Goal: Task Accomplishment & Management: Complete application form

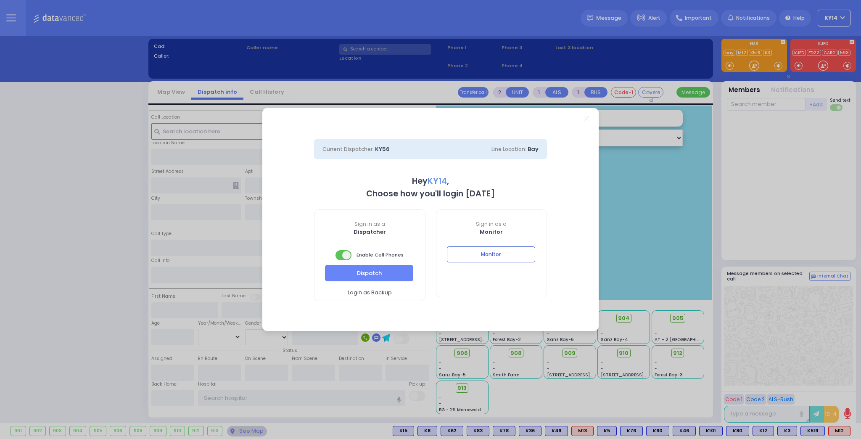
select select "2"
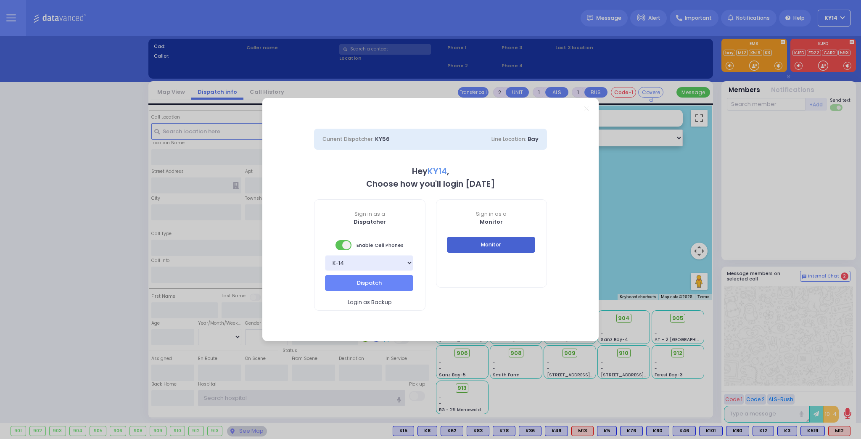
type input "ky14"
click at [497, 252] on button "Monitor" at bounding box center [491, 245] width 88 height 16
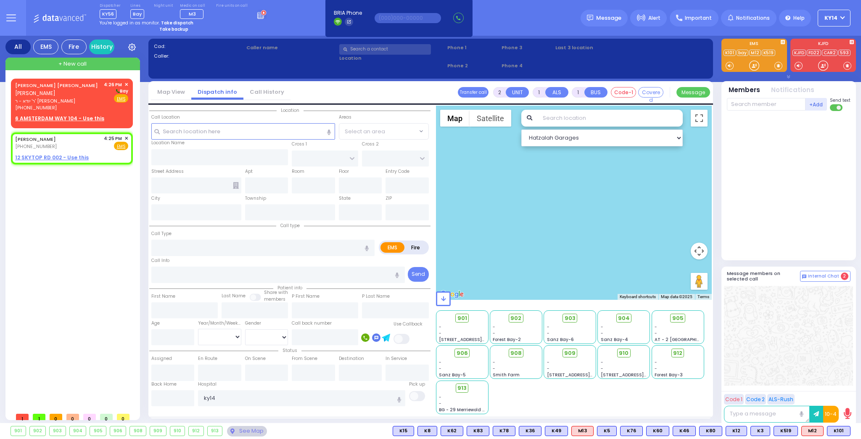
click at [168, 29] on strong "Take backup" at bounding box center [173, 29] width 29 height 6
select select "2"
select select
radio input "true"
type input "[PERSON_NAME]"
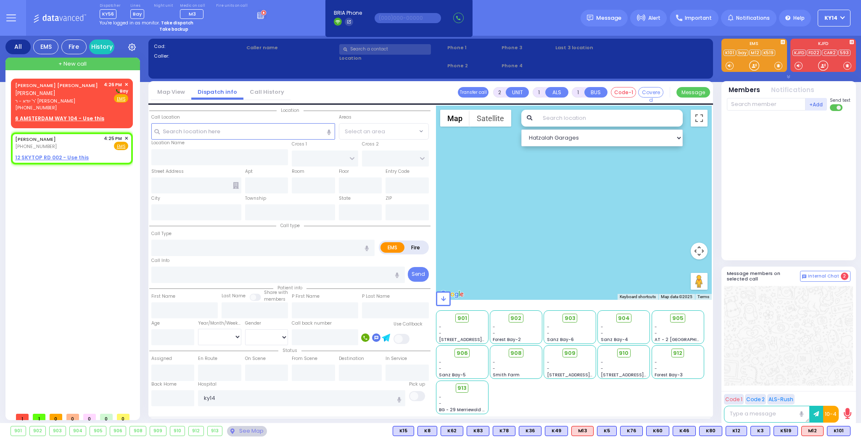
type input "[PERSON_NAME]"
select select
type input "16:25"
select select "Hatzalah Garages"
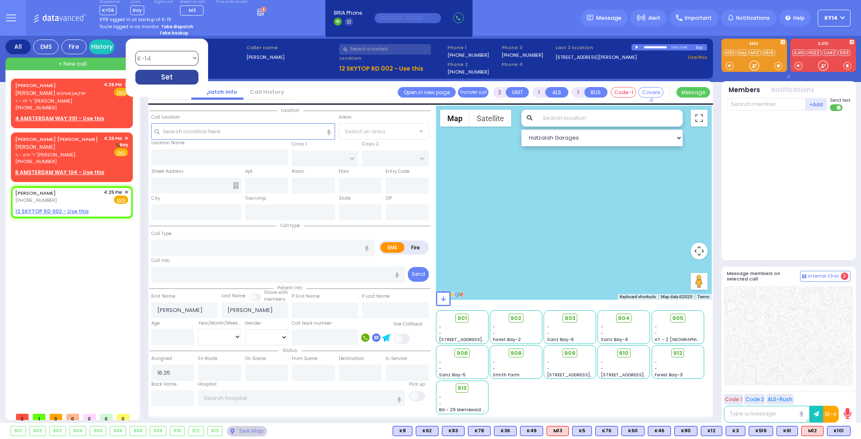
click at [157, 73] on div "Set" at bounding box center [166, 77] width 63 height 15
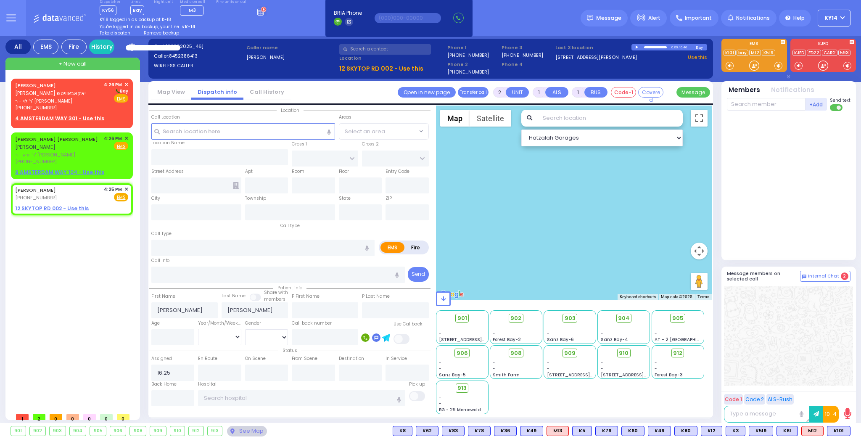
click at [161, 33] on span "Remove backup" at bounding box center [161, 33] width 35 height 6
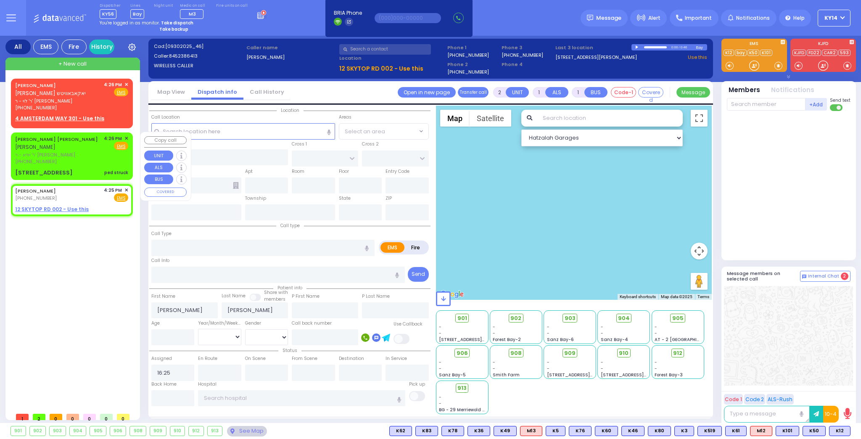
click at [77, 152] on span "ר' יודא - ר' [PERSON_NAME]" at bounding box center [58, 154] width 86 height 7
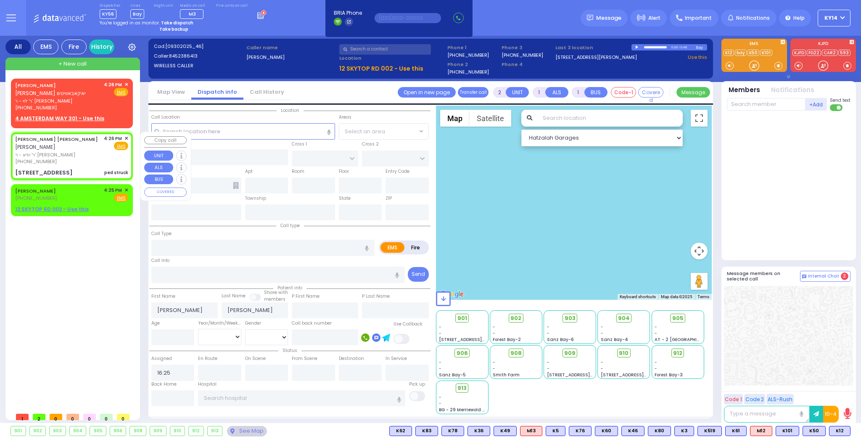
select select
type input "ped struck"
radio input "true"
type input "[PERSON_NAME] [PERSON_NAME]"
type input "[PERSON_NAME]"
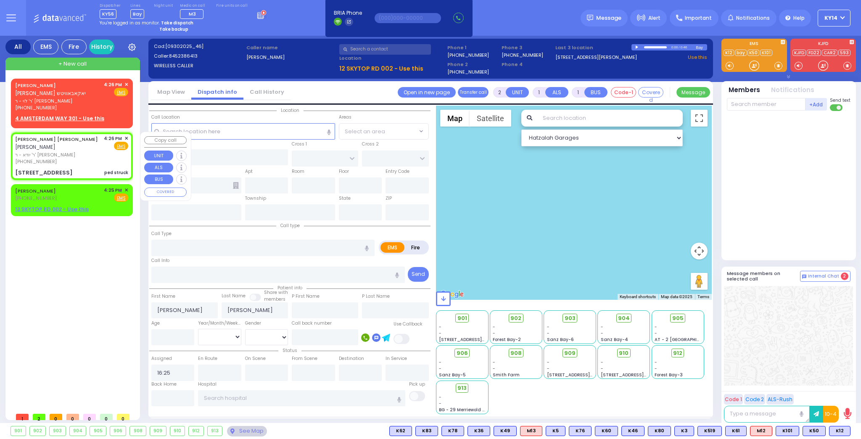
select select
type input "16:26"
type input "DINEV RD"
type input "ACRES RD"
type input "[STREET_ADDRESS]"
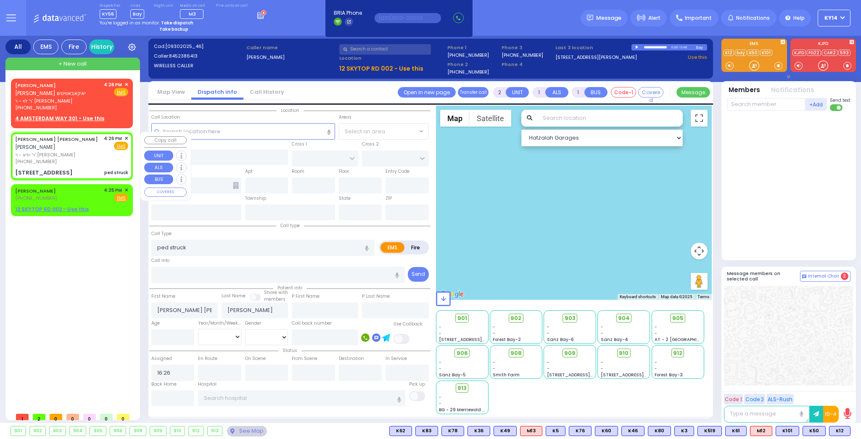
type input "104"
type input "Monroe"
type input "[US_STATE]"
type input "10950"
select select "Hatzalah Garages"
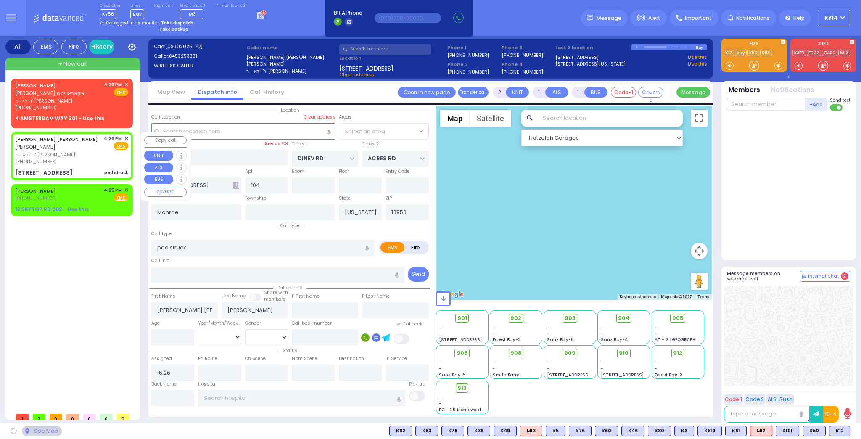
select select "BEIRECH MOSHE"
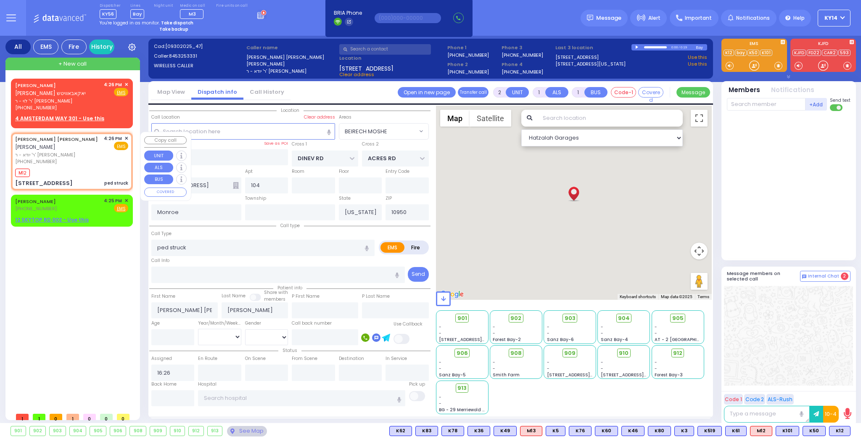
select select
radio input "true"
select select
type input "16:27"
select select "Hatzalah Garages"
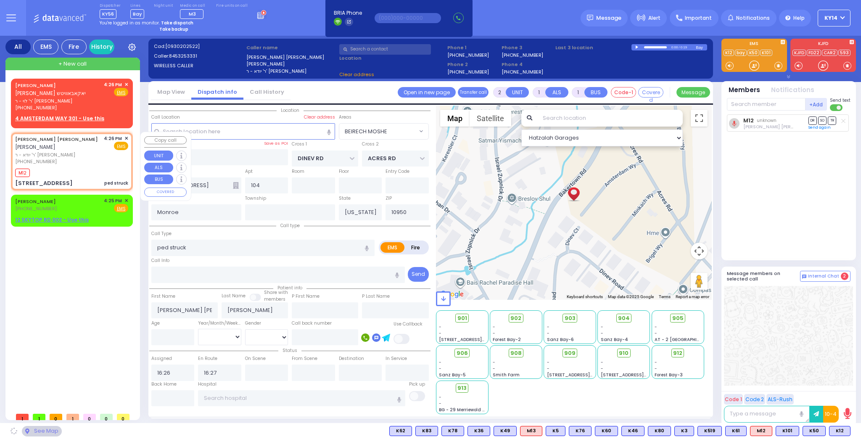
select select "BEIRECH MOSHE"
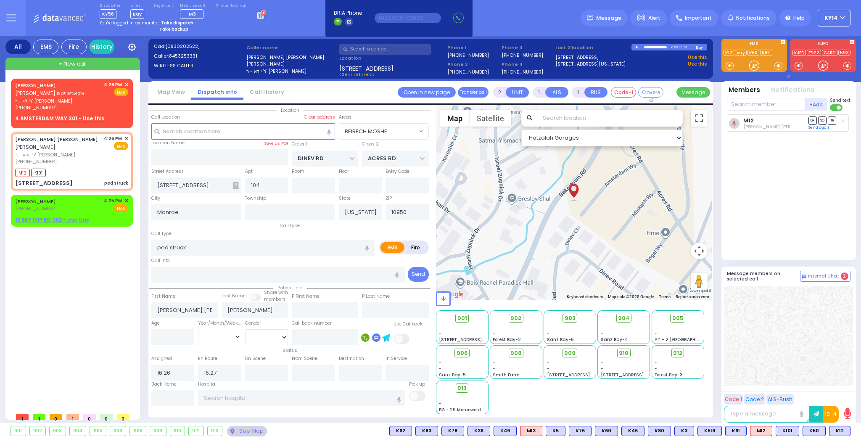
select select
radio input "true"
select select
select select "Hatzalah Garages"
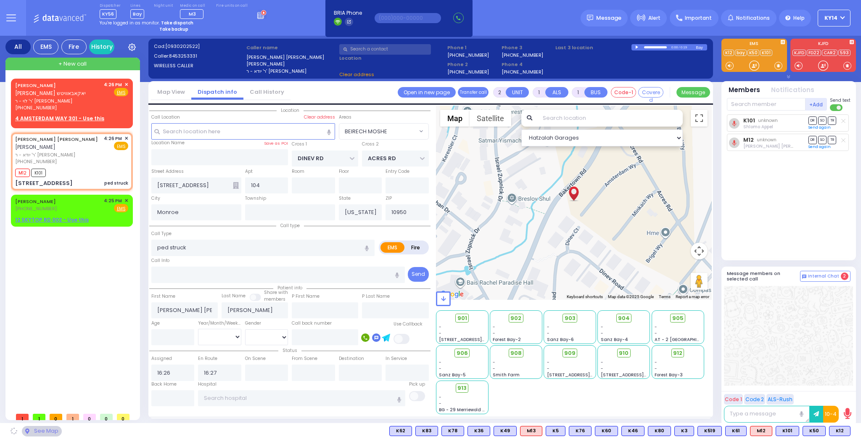
select select "BEIRECH MOSHE"
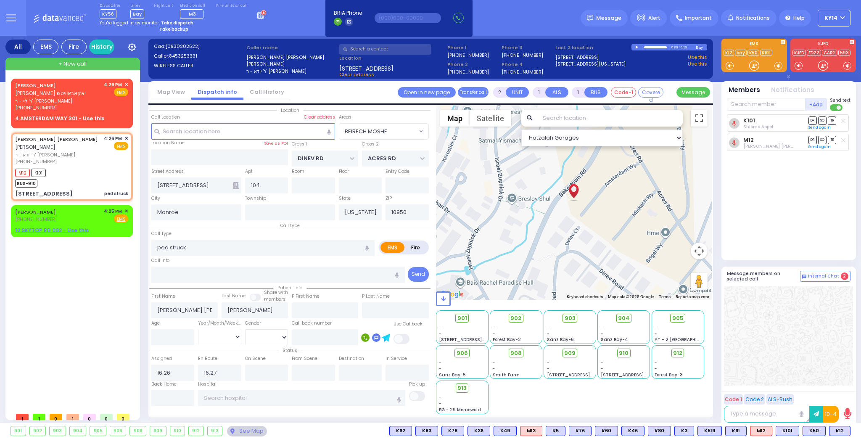
select select
radio input "true"
select select
select select "Hatzalah Garages"
select select "BEIRECH MOSHE"
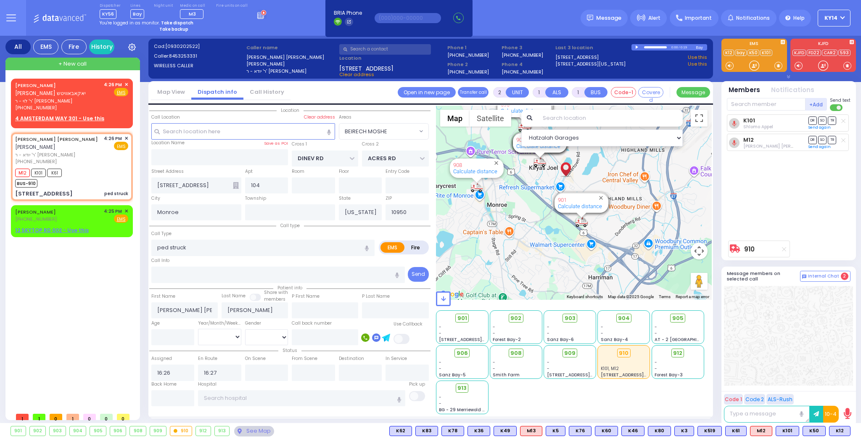
select select
radio input "true"
select select
select select "Hatzalah Garages"
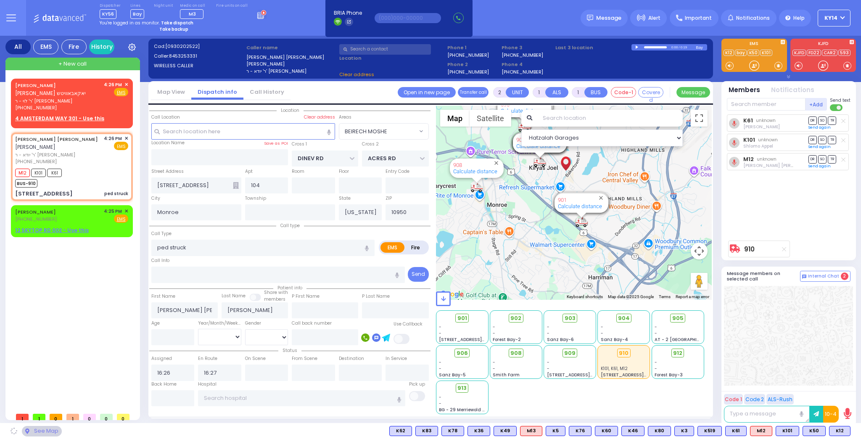
select select "BEIRECH MOSHE"
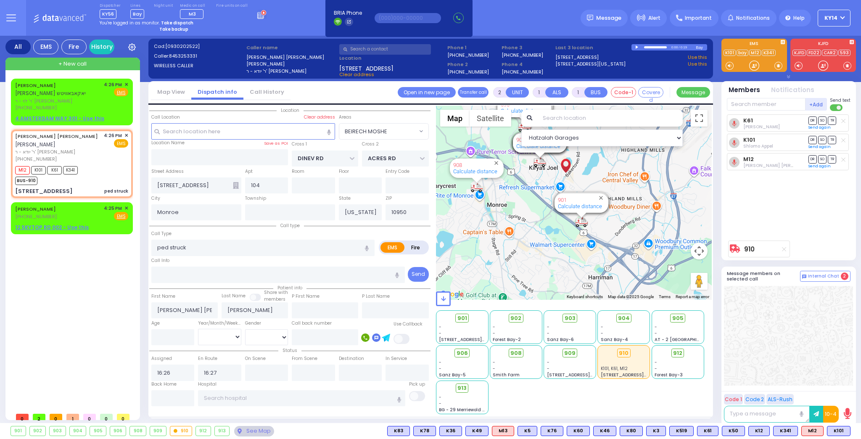
select select
radio input "true"
select select
select select "Hatzalah Garages"
select select "BEIRECH MOSHE"
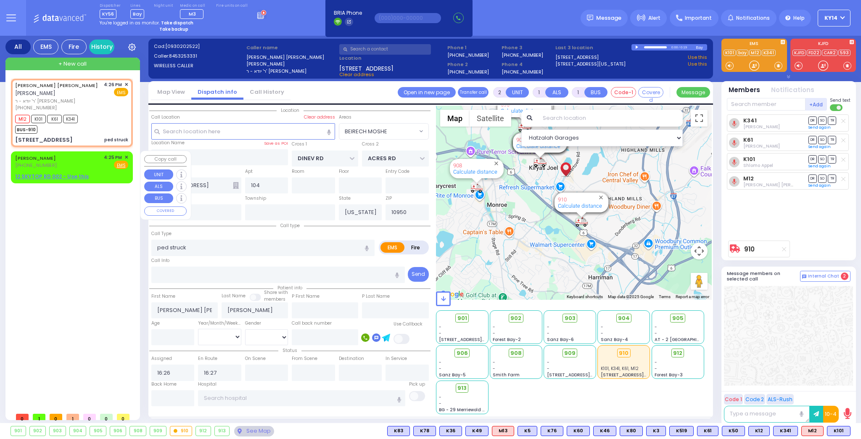
click at [98, 165] on div "[PERSON_NAME] [PHONE_NUMBER] 4:25 PM ✕ Fire EMS" at bounding box center [71, 162] width 113 height 16
select select
radio input "true"
type input "[PERSON_NAME]"
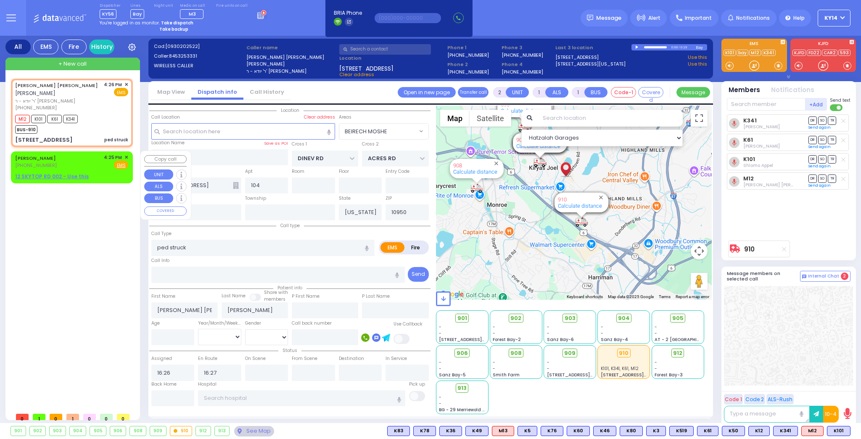
select select
type input "16:25"
select select "Hatzalah Garages"
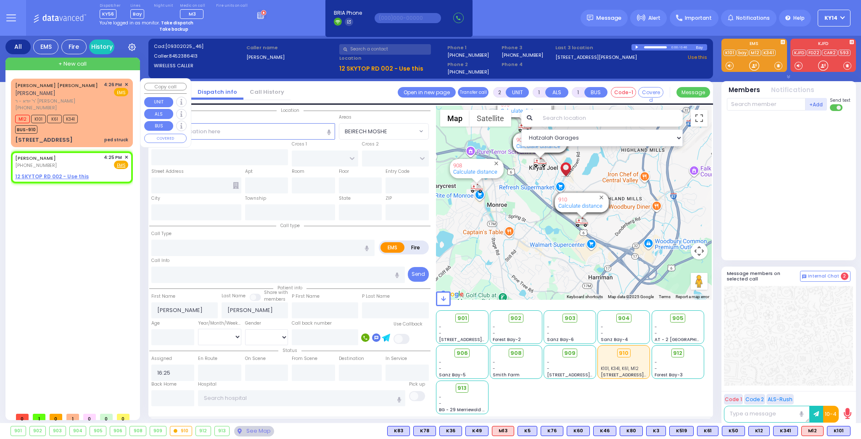
click at [81, 92] on div "[PERSON_NAME] [PERSON_NAME] [PERSON_NAME]" at bounding box center [58, 89] width 86 height 16
select select
type input "ped struck"
radio input "true"
type input "[PERSON_NAME] [PERSON_NAME]"
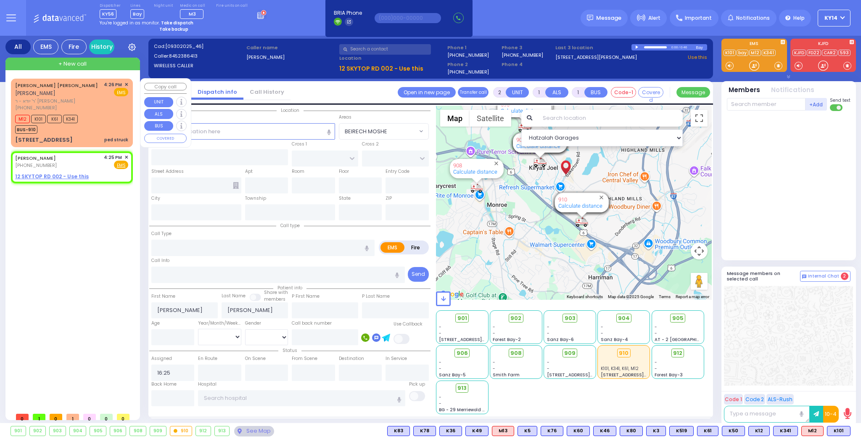
type input "[PERSON_NAME]"
select select
type input "16:26"
type input "16:27"
select select "Hatzalah Garages"
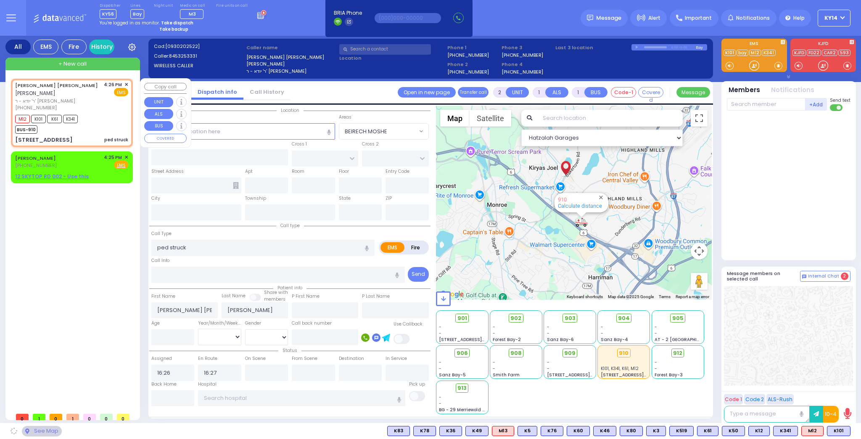
type input "DINEV RD"
type input "ACRES RD"
type input "[STREET_ADDRESS]"
type input "104"
type input "Monroe"
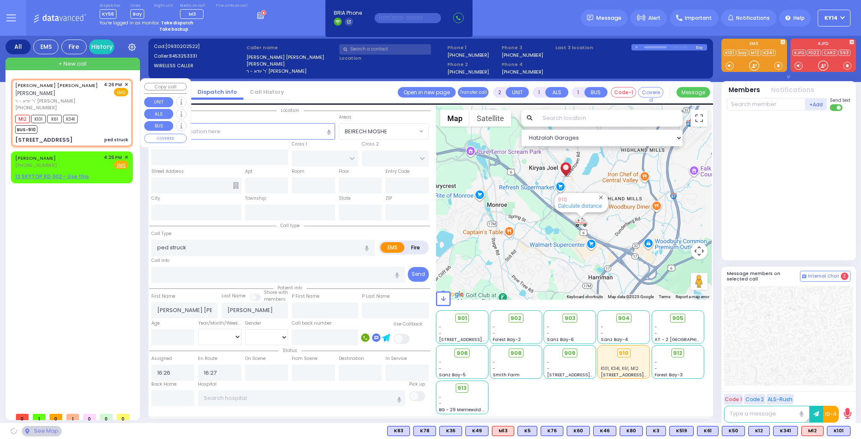
type input "[US_STATE]"
type input "10950"
select select "BEIRECH MOSHE"
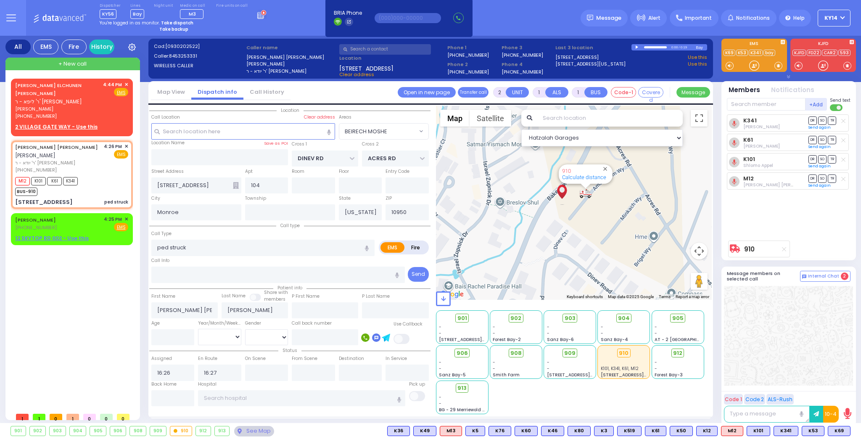
type input "6"
select select
radio input "true"
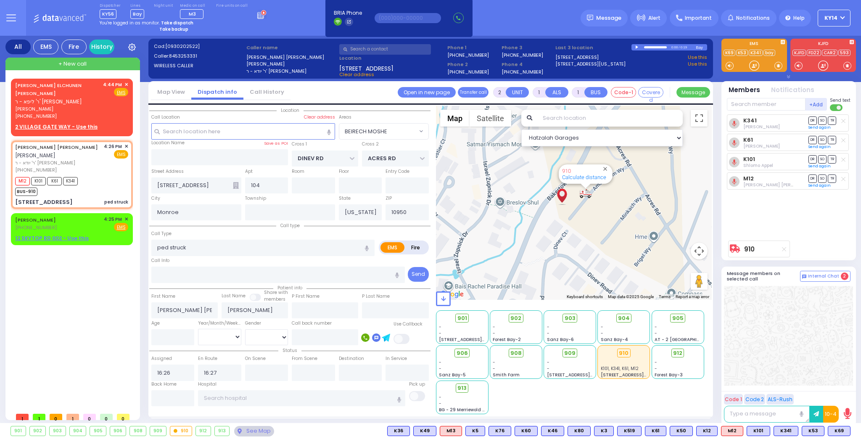
type input "[PERSON_NAME]"
select select "Year"
select select "BEIRECH MOSHE"
select select "Hatzalah Garages"
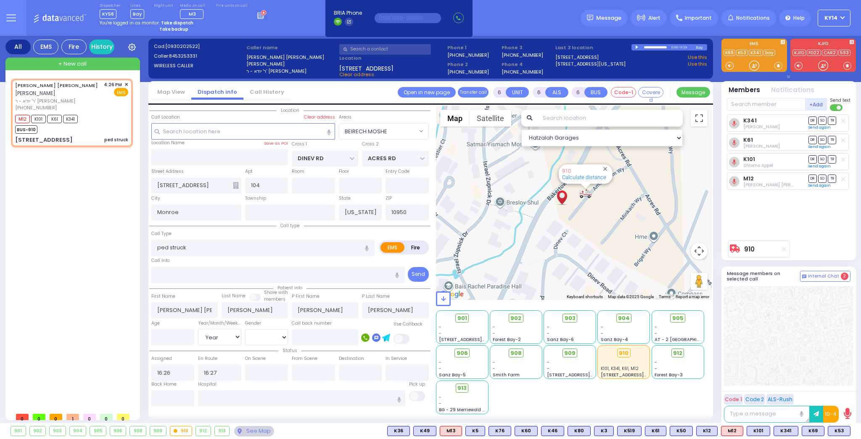
select select
radio input "true"
type input "Sofer"
type input "7"
select select "Year"
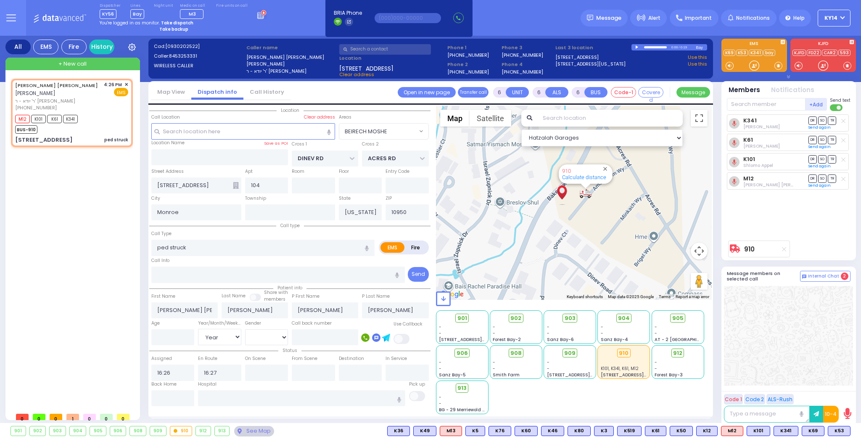
select select "[DEMOGRAPHIC_DATA]"
type input "16:28"
type input "16:45"
type input "16:50"
type input "16:55"
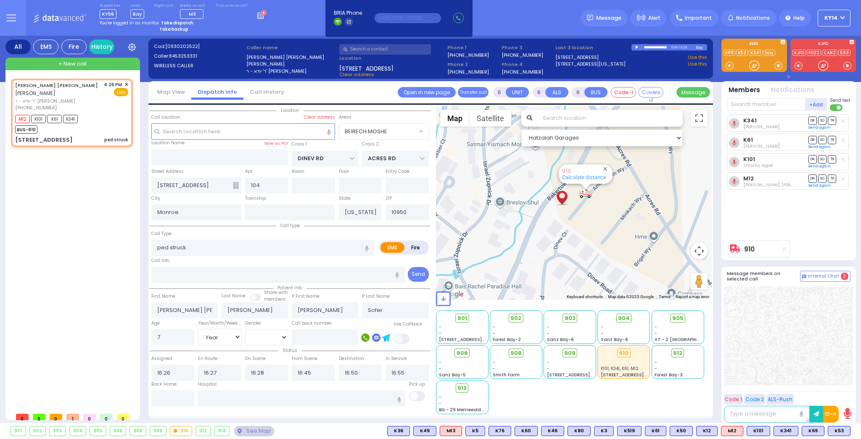
select select
radio input "true"
select select "Year"
select select "[DEMOGRAPHIC_DATA]"
select select "BEIRECH MOSHE"
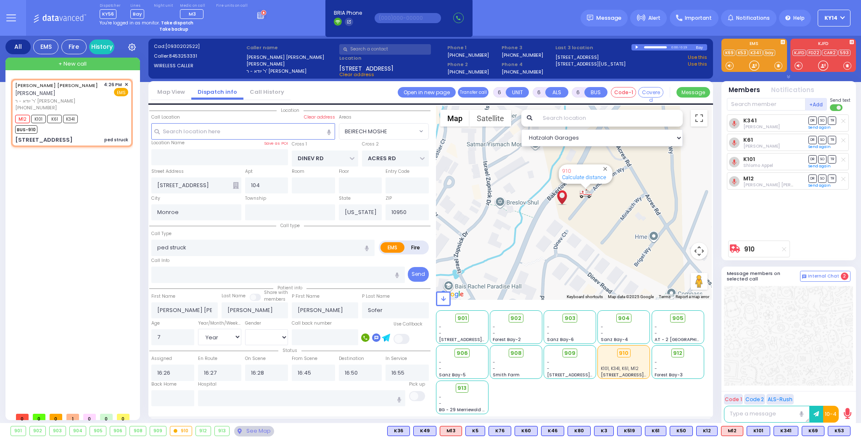
select select "Hatzalah Garages"
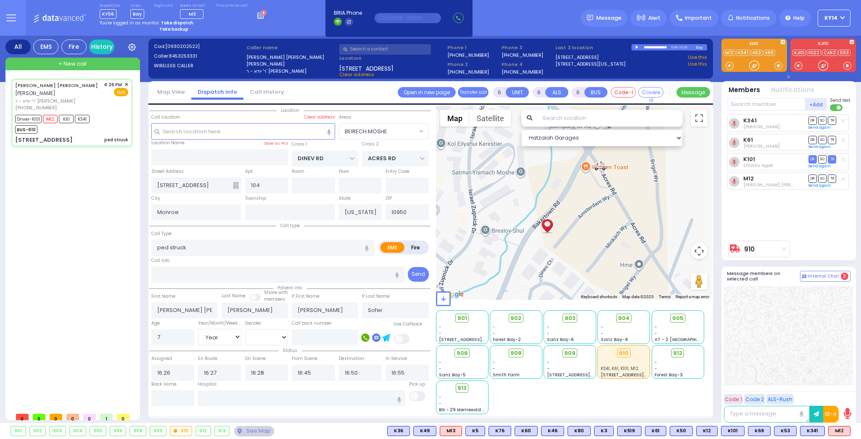
select select
radio input "true"
select select "Year"
select select "[DEMOGRAPHIC_DATA]"
select select "BEIRECH MOSHE"
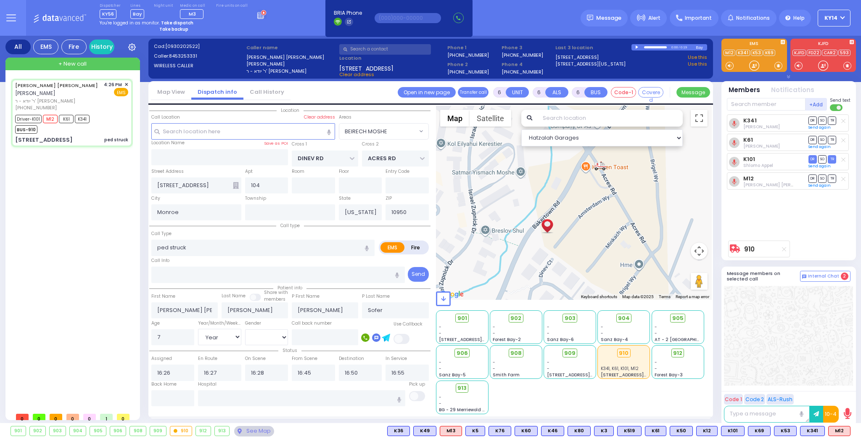
select select "Hatzalah Garages"
select select
radio input "true"
select select "Year"
select select "[DEMOGRAPHIC_DATA]"
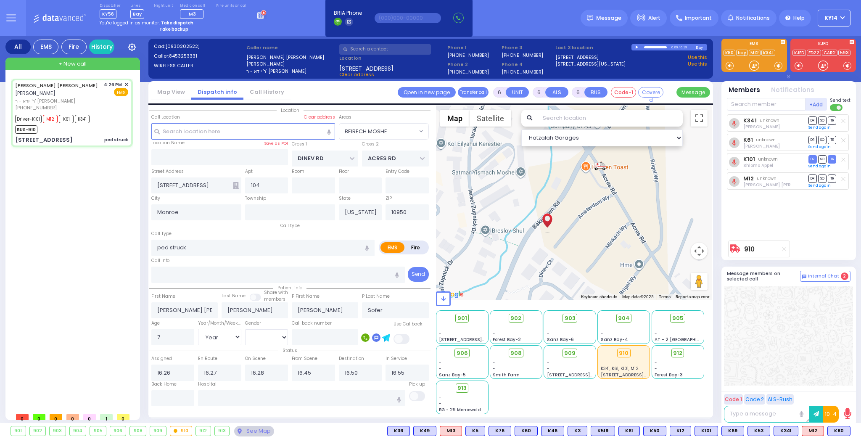
type input "ECHC [STREET_ADDRESS][PERSON_NAME]"
select select "BEIRECH MOSHE"
select select "Hatzalah Garages"
select select
radio input "true"
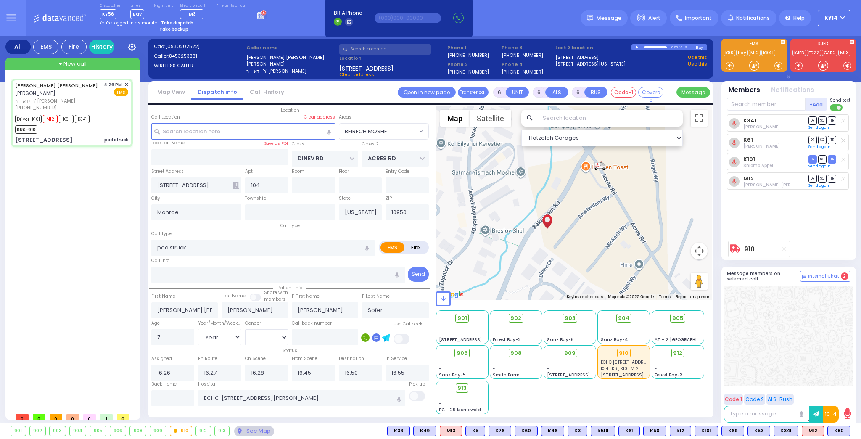
select select "Year"
select select "[DEMOGRAPHIC_DATA]"
radio input "true"
select select "Year"
select select "[DEMOGRAPHIC_DATA]"
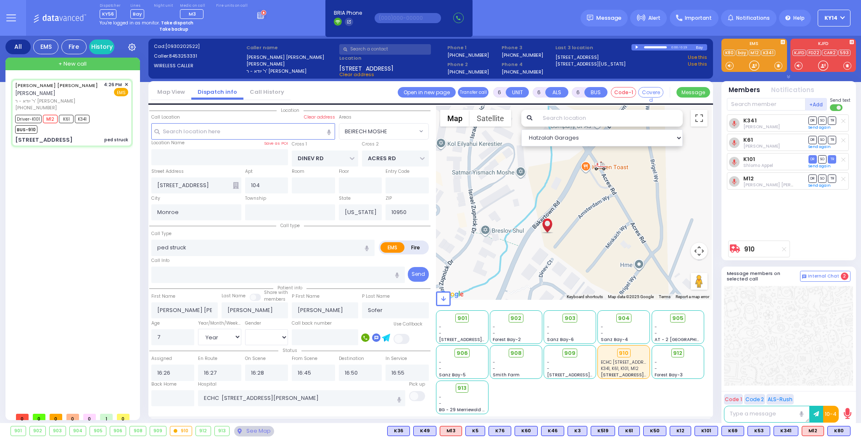
select select "BEIRECH MOSHE"
select select "Hatzalah Garages"
select select
radio input "true"
select select "Year"
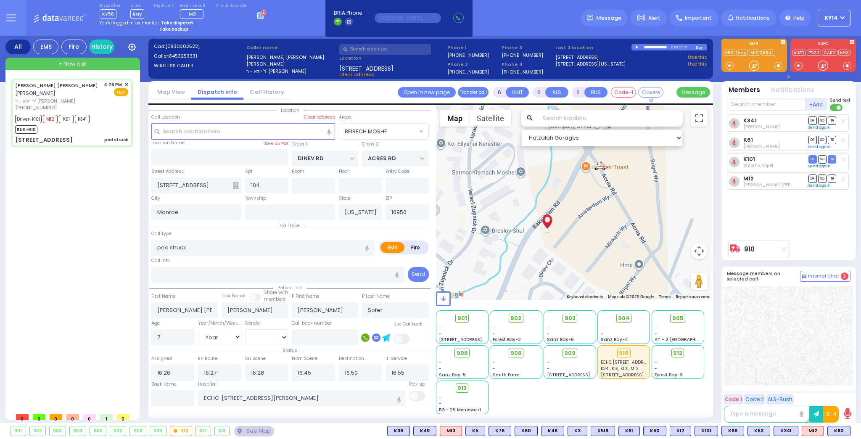
select select "[DEMOGRAPHIC_DATA]"
select select "BEIRECH MOSHE"
select select "Hatzalah Garages"
